Goal: Browse casually: Explore the website without a specific task or goal

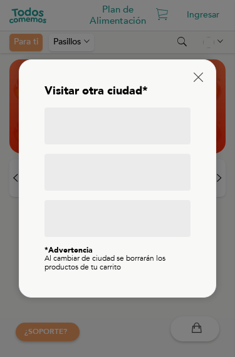
click at [189, 81] on div "Visitar otra ciudad* *Advertencia Al cambiar de ciudad se borrarán los producto…" at bounding box center [117, 179] width 171 height 212
click at [193, 76] on icon at bounding box center [197, 77] width 9 height 9
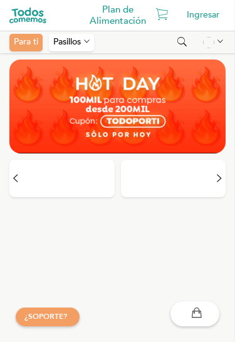
click at [74, 41] on div "Pasillos" at bounding box center [71, 43] width 45 height 18
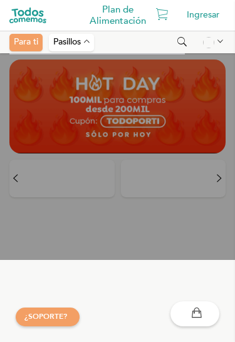
click at [90, 38] on icon at bounding box center [87, 42] width 6 height 10
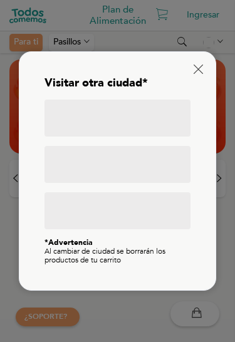
click at [138, 128] on div at bounding box center [117, 118] width 146 height 37
click at [145, 121] on div at bounding box center [117, 118] width 146 height 37
click at [147, 127] on div at bounding box center [117, 118] width 146 height 37
click at [147, 123] on div at bounding box center [117, 118] width 146 height 37
click at [146, 125] on div at bounding box center [117, 118] width 146 height 37
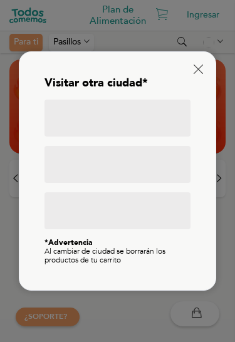
click at [149, 120] on div at bounding box center [117, 118] width 146 height 37
click at [147, 127] on div at bounding box center [117, 118] width 146 height 37
